Goal: Task Accomplishment & Management: Manage account settings

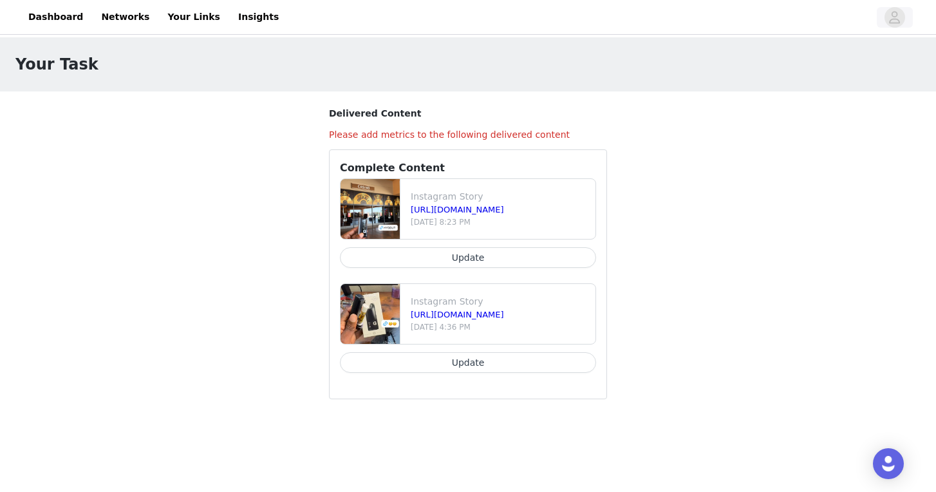
click at [900, 21] on icon "avatar" at bounding box center [894, 17] width 11 height 12
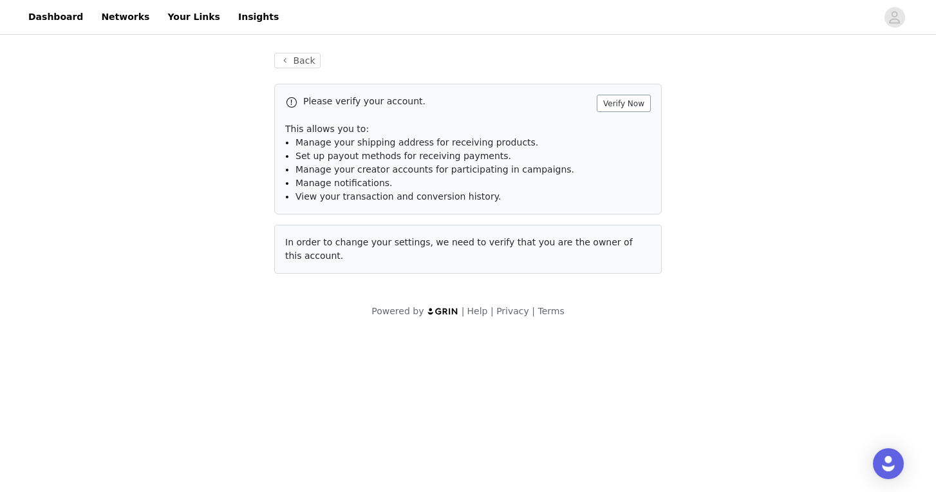
click at [636, 98] on button "Verify Now" at bounding box center [623, 103] width 54 height 17
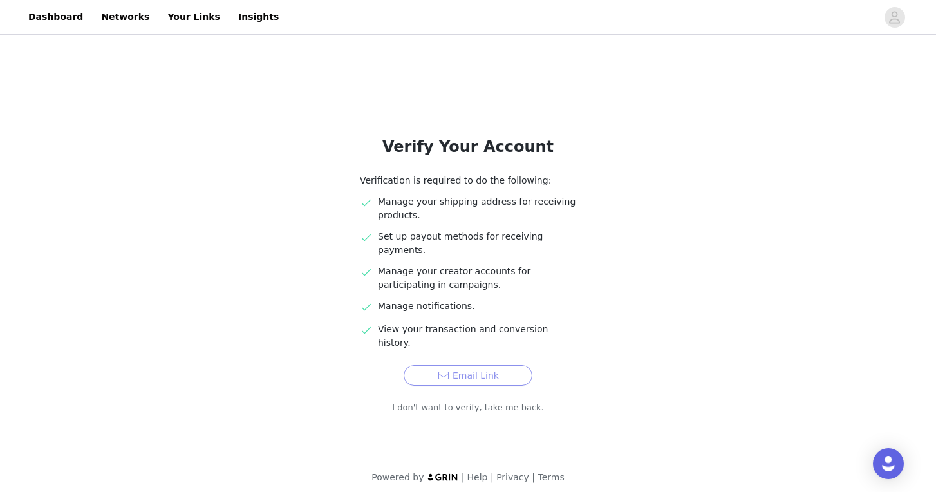
click at [417, 365] on button "Email Link" at bounding box center [467, 375] width 129 height 21
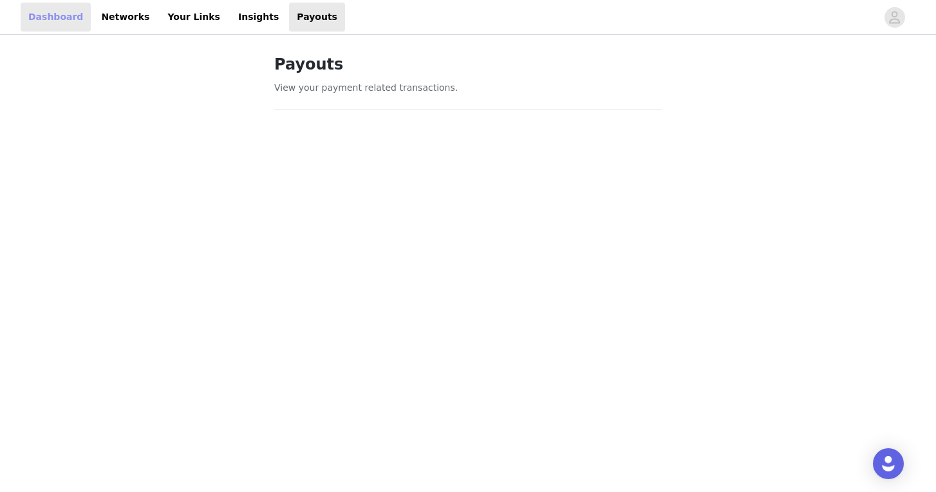
click at [78, 23] on link "Dashboard" at bounding box center [56, 17] width 70 height 29
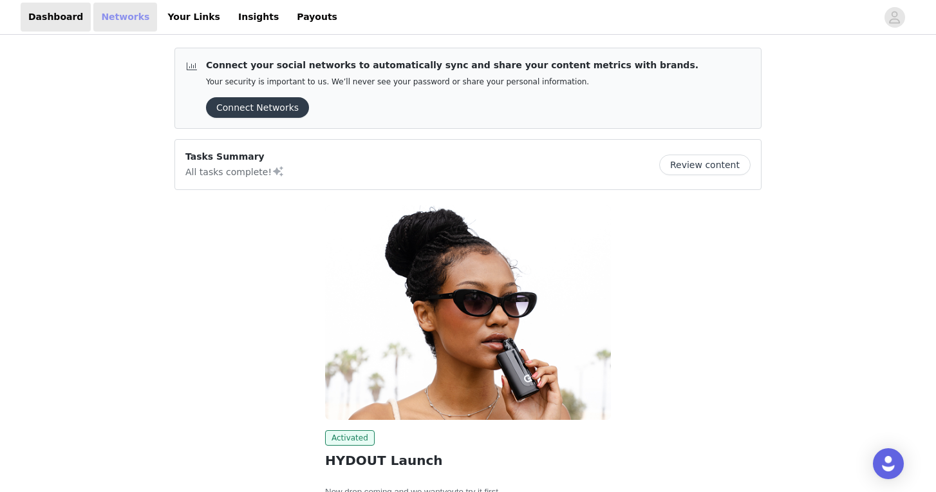
click at [99, 23] on link "Networks" at bounding box center [125, 17] width 64 height 29
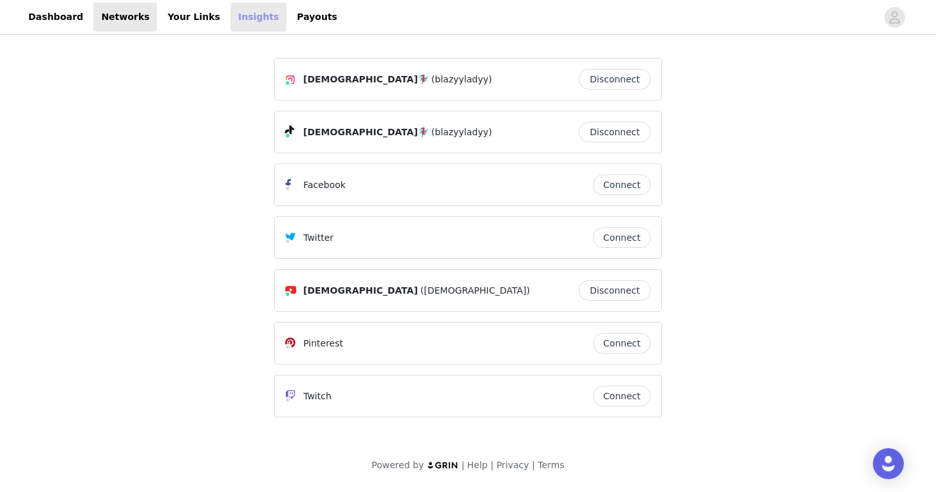
click at [230, 14] on link "Insights" at bounding box center [258, 17] width 56 height 29
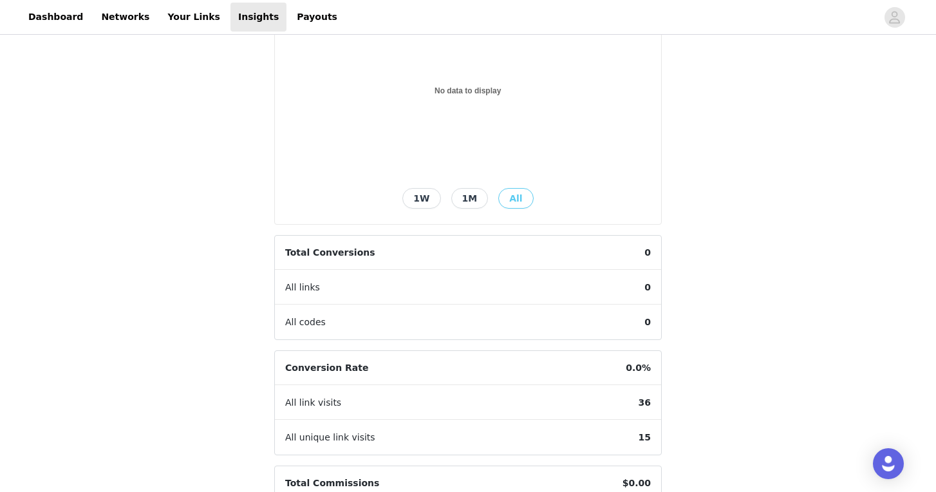
scroll to position [181, 0]
